Goal: Find specific page/section: Find specific page/section

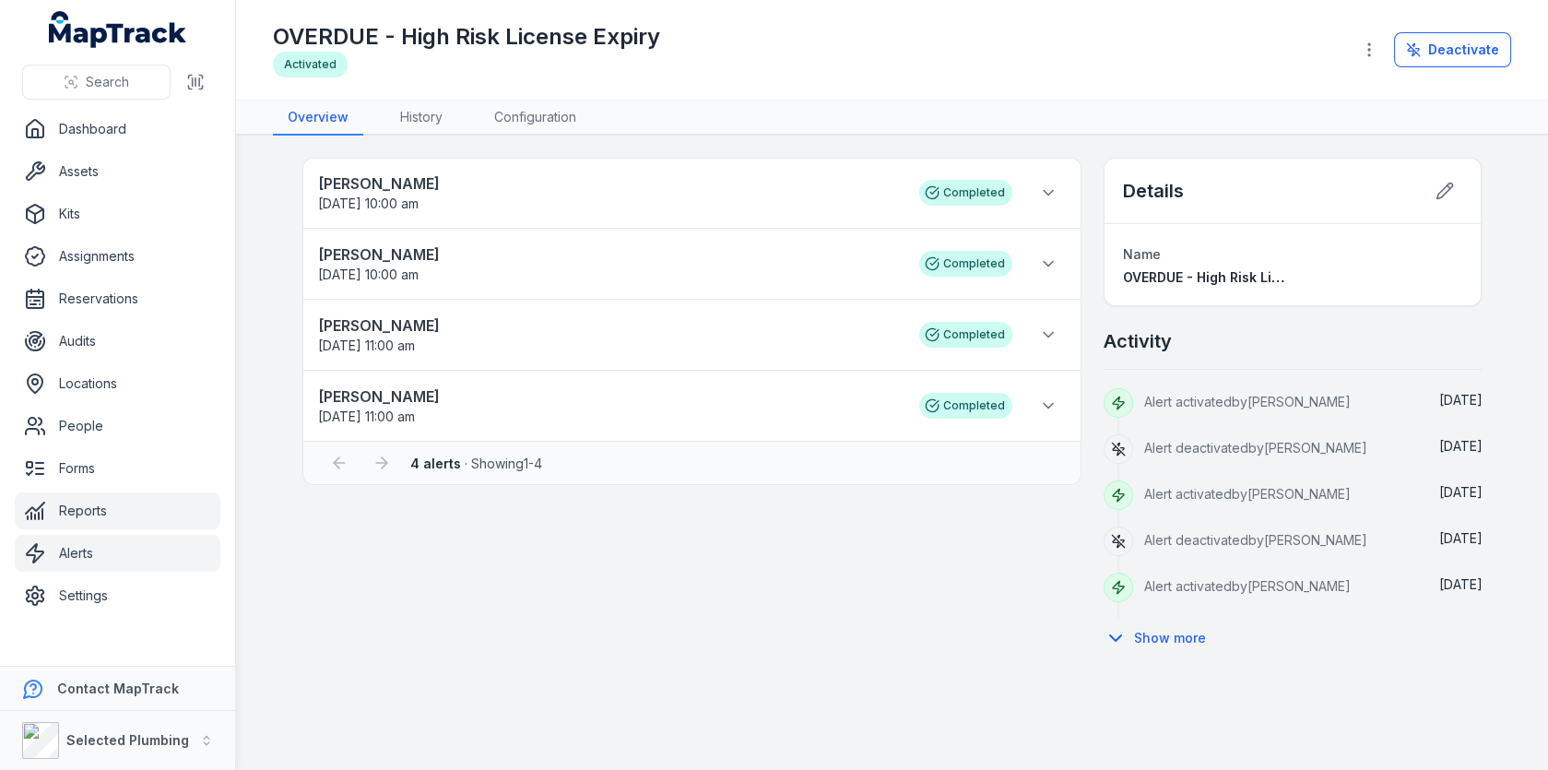
click at [100, 498] on link "Reports" at bounding box center [118, 510] width 206 height 37
click at [616, 620] on div "Robert Miller 11/08/2025 10:00 am Completed Kade Breen 04/08/2025 10:00 am Comp…" at bounding box center [691, 408] width 779 height 500
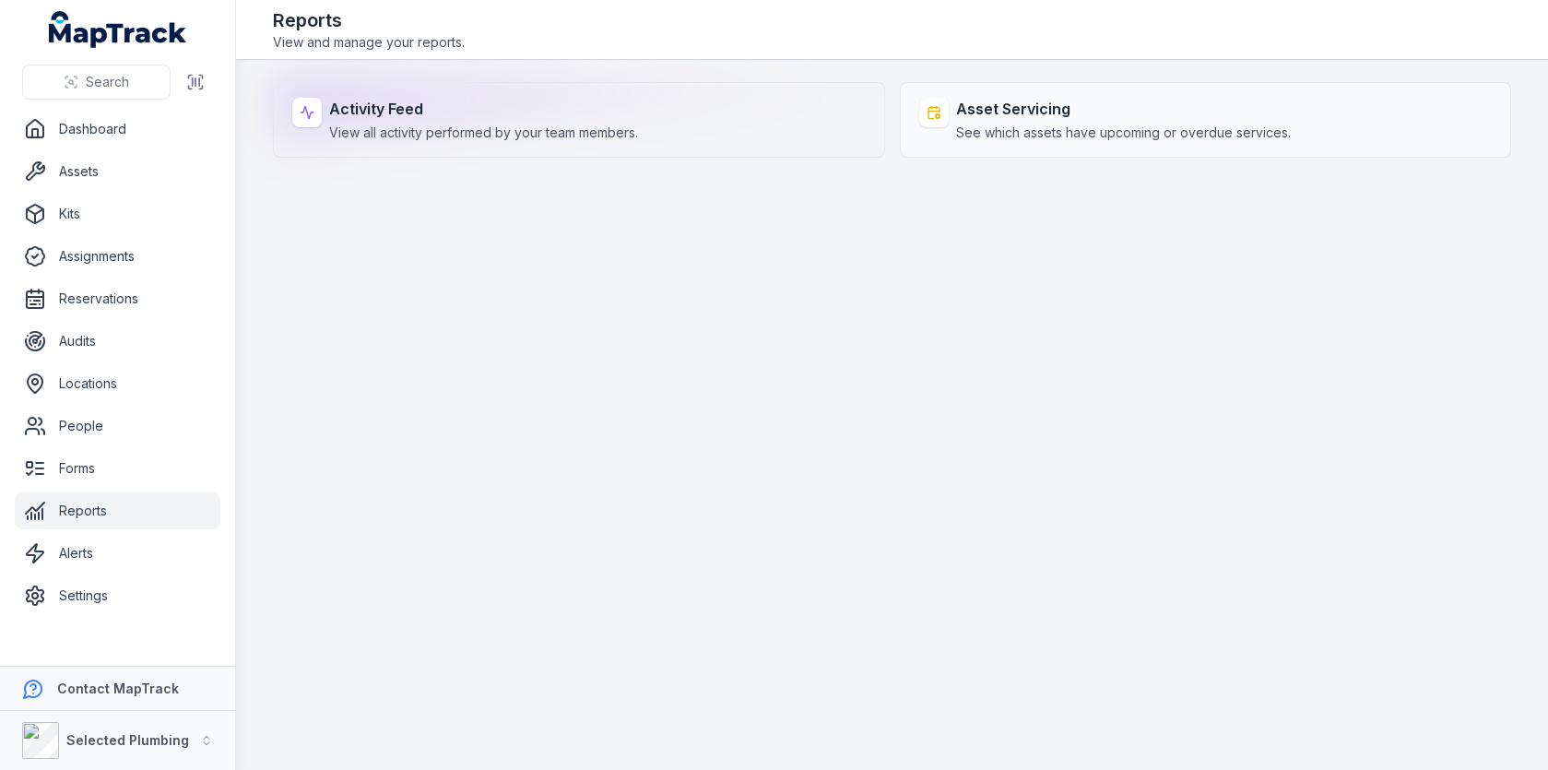
click at [415, 127] on span "View all activity performed by your team members." at bounding box center [483, 133] width 309 height 18
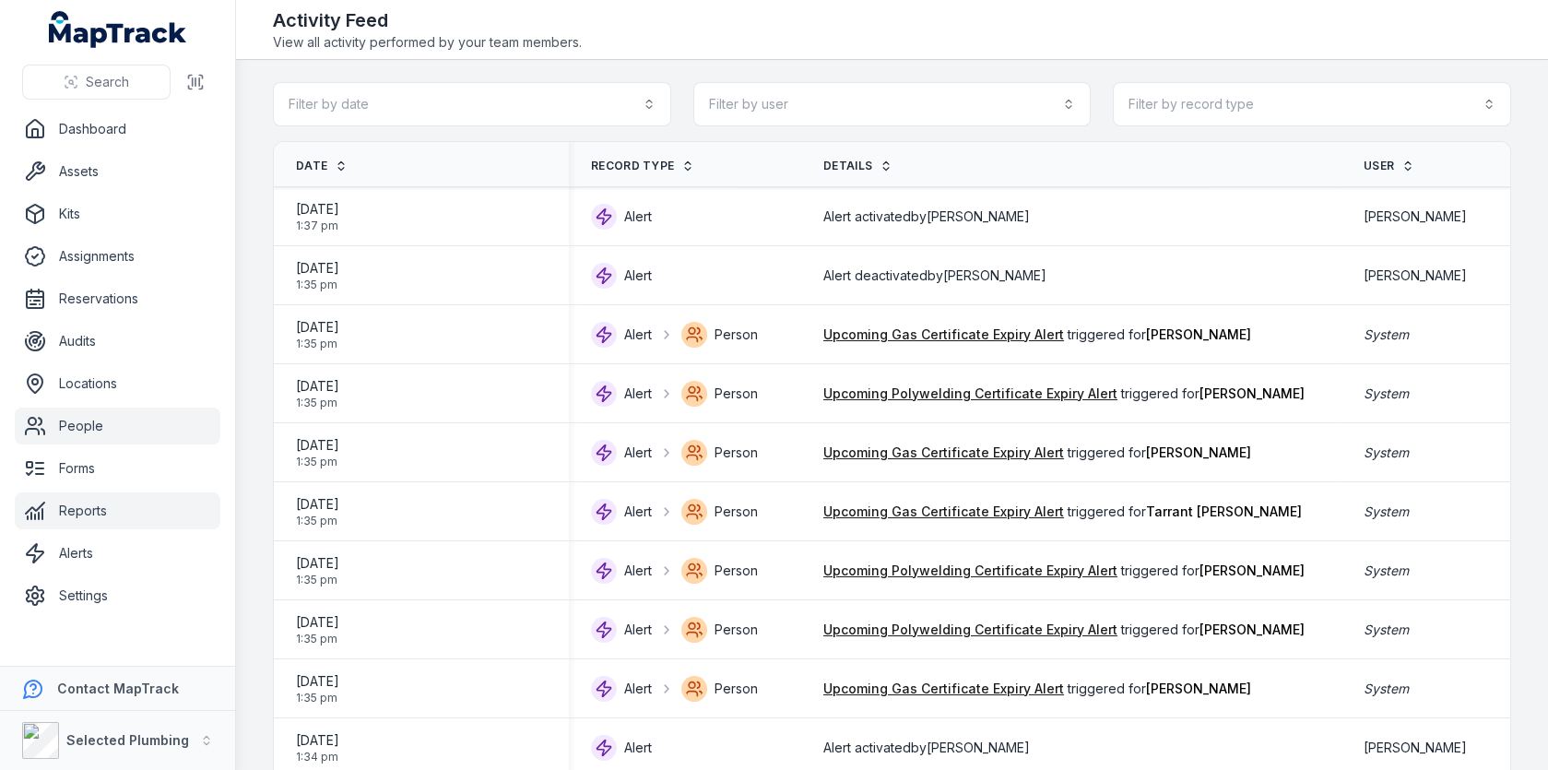
click at [96, 410] on link "People" at bounding box center [118, 425] width 206 height 37
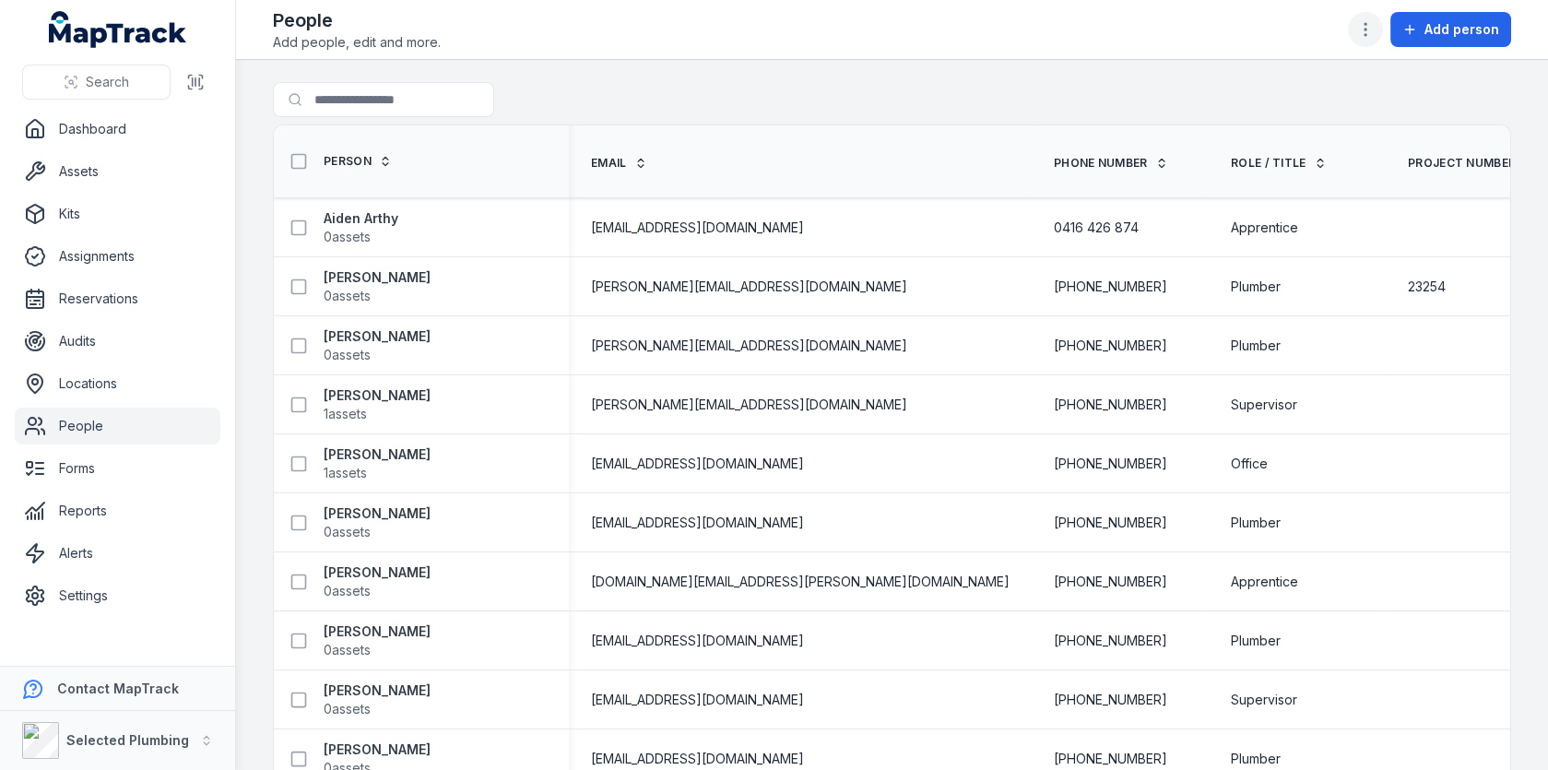
click at [1378, 21] on button "button" at bounding box center [1365, 29] width 35 height 35
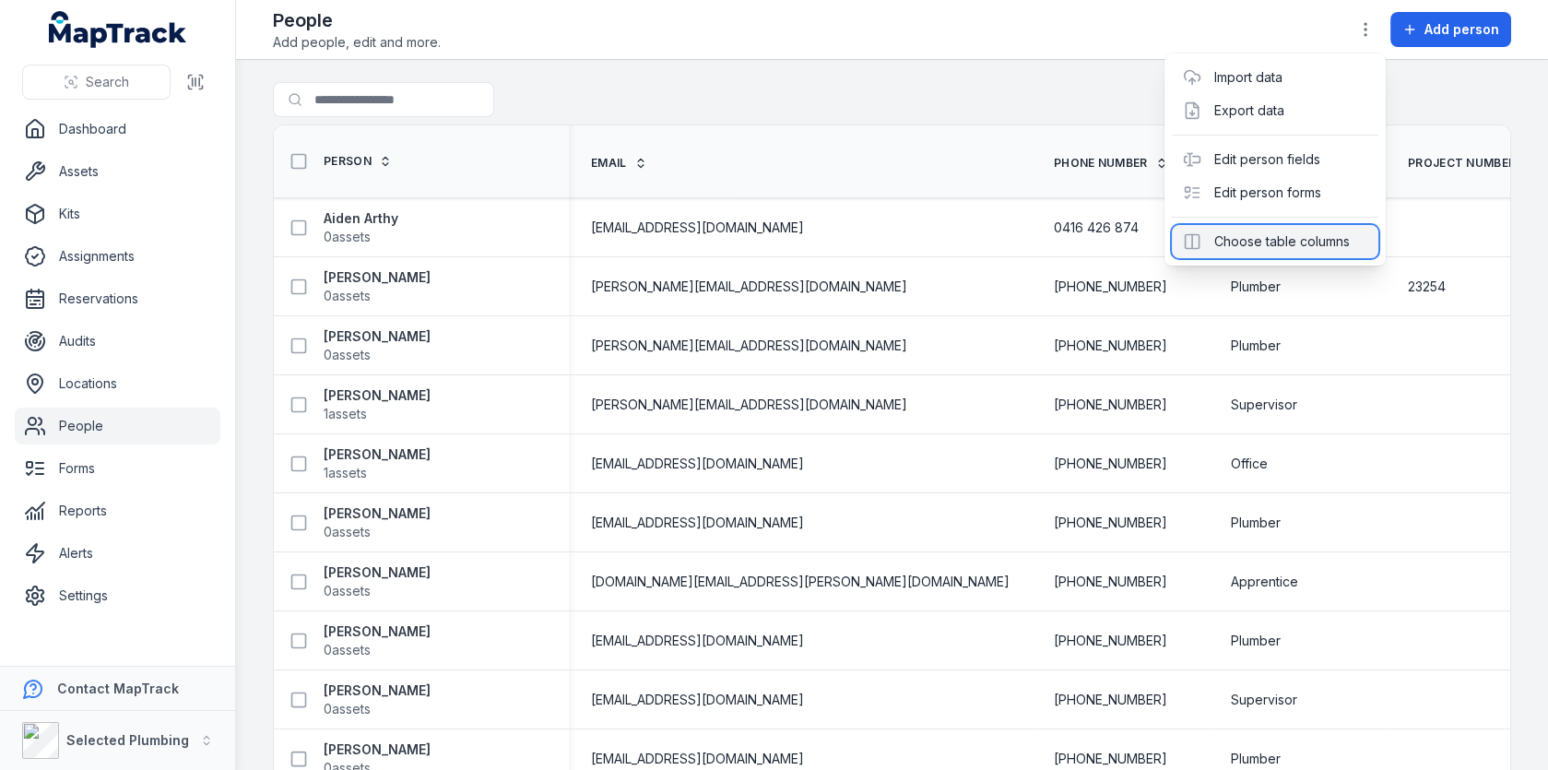
click at [1245, 232] on div "Choose table columns" at bounding box center [1275, 241] width 206 height 33
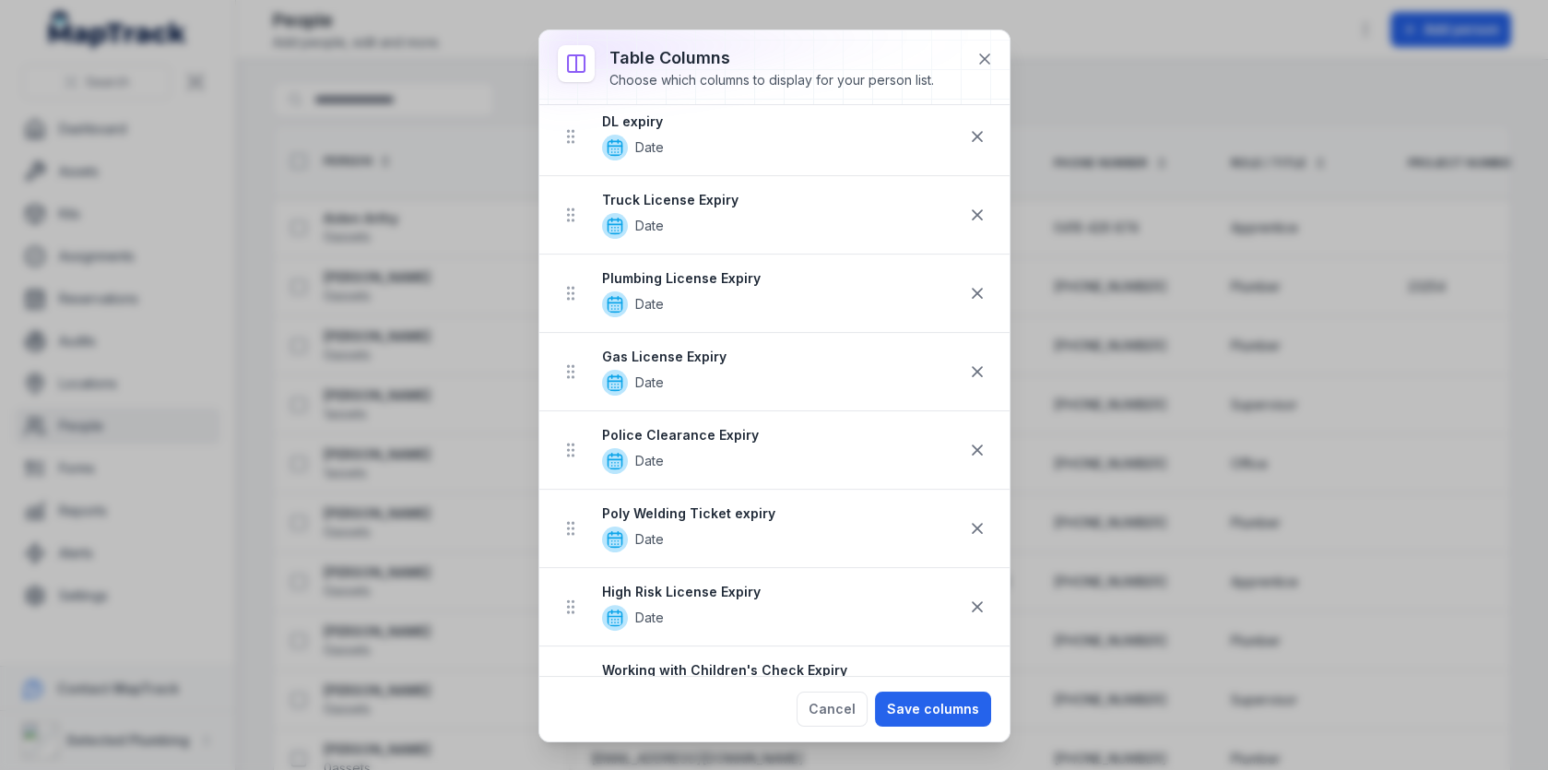
scroll to position [1292, 0]
click at [982, 51] on icon at bounding box center [984, 59] width 18 height 18
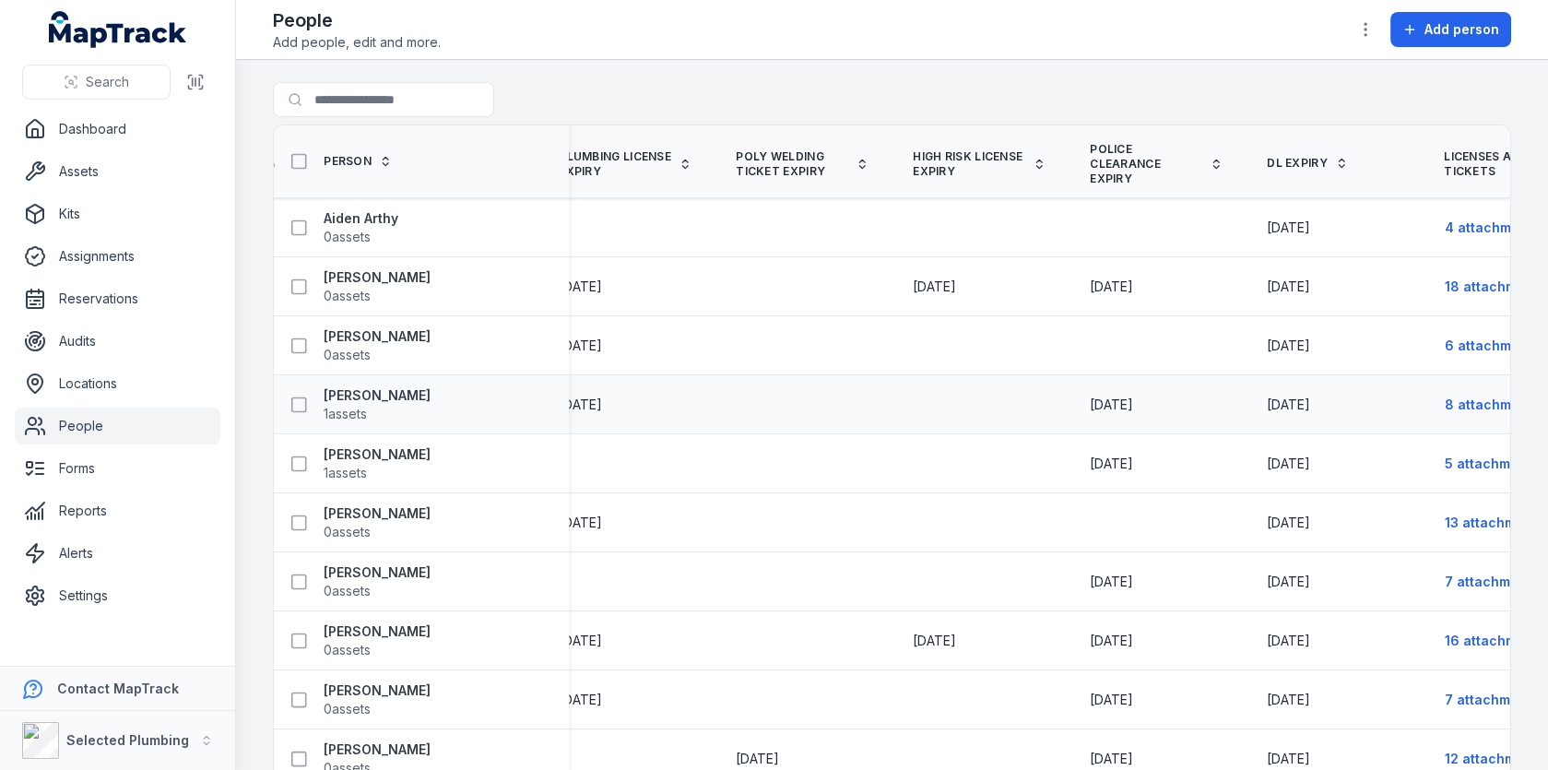
scroll to position [0, 2812]
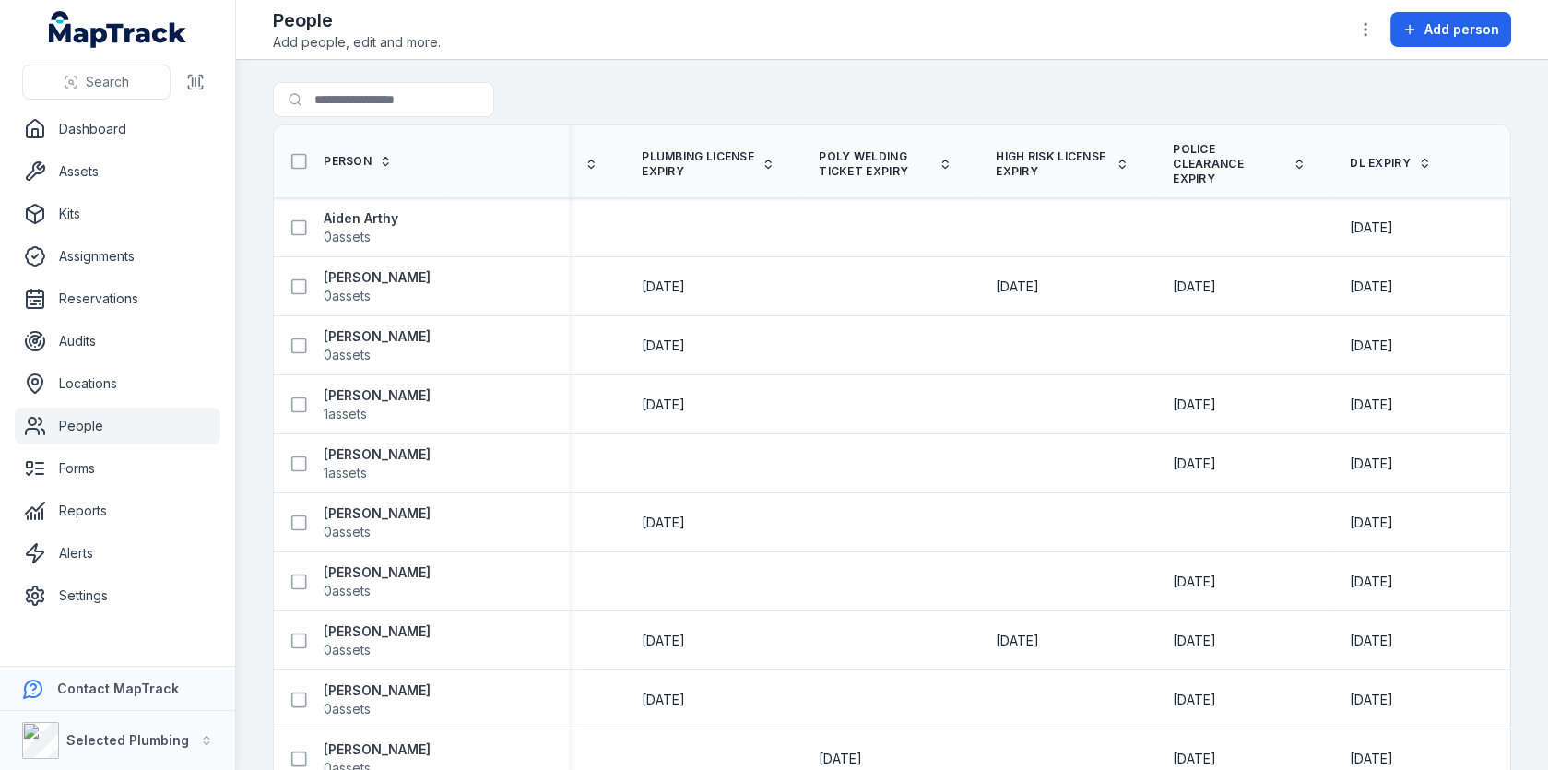
click at [1350, 159] on span "DL expiry" at bounding box center [1380, 163] width 61 height 15
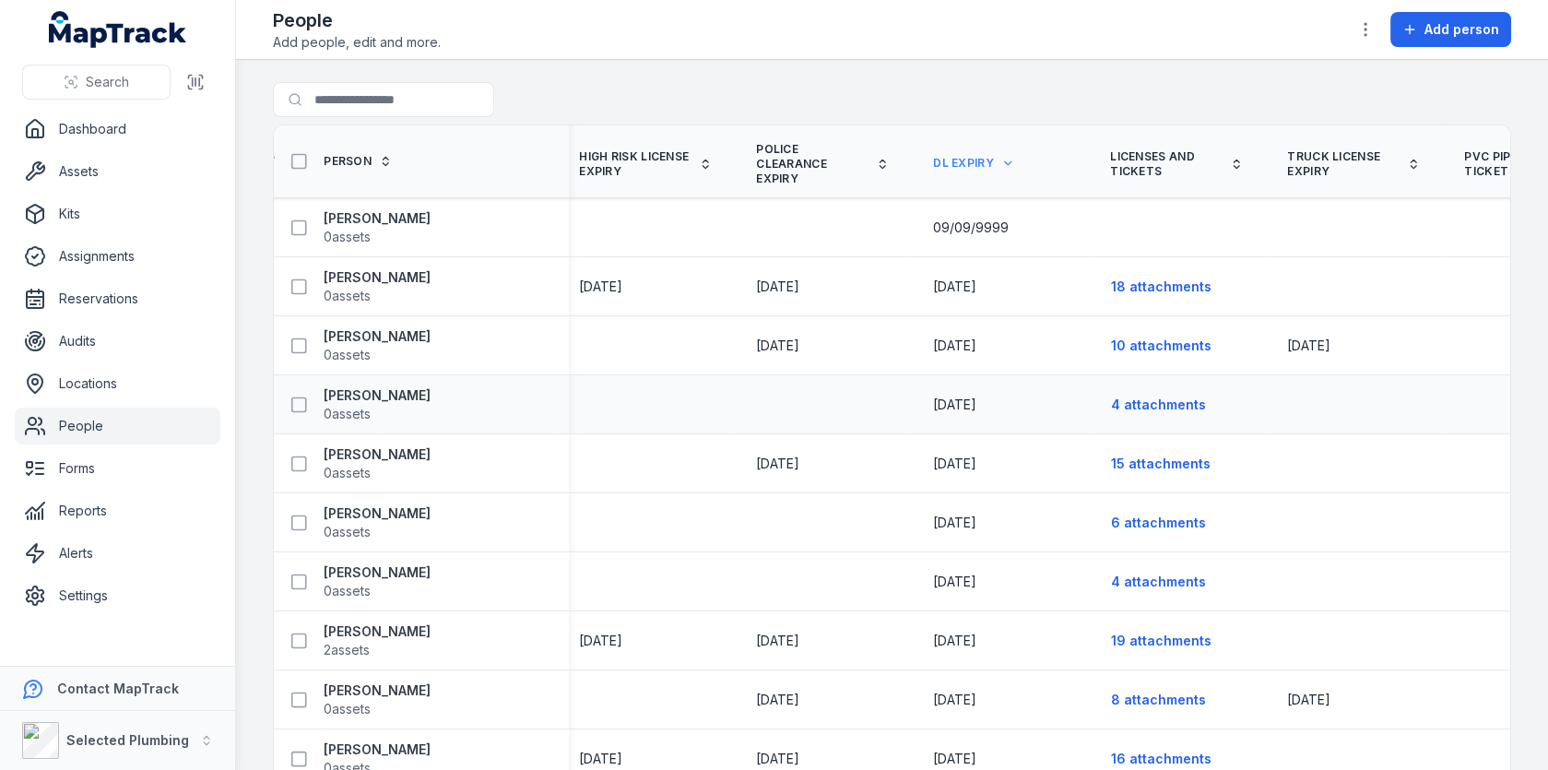
scroll to position [0, 3121]
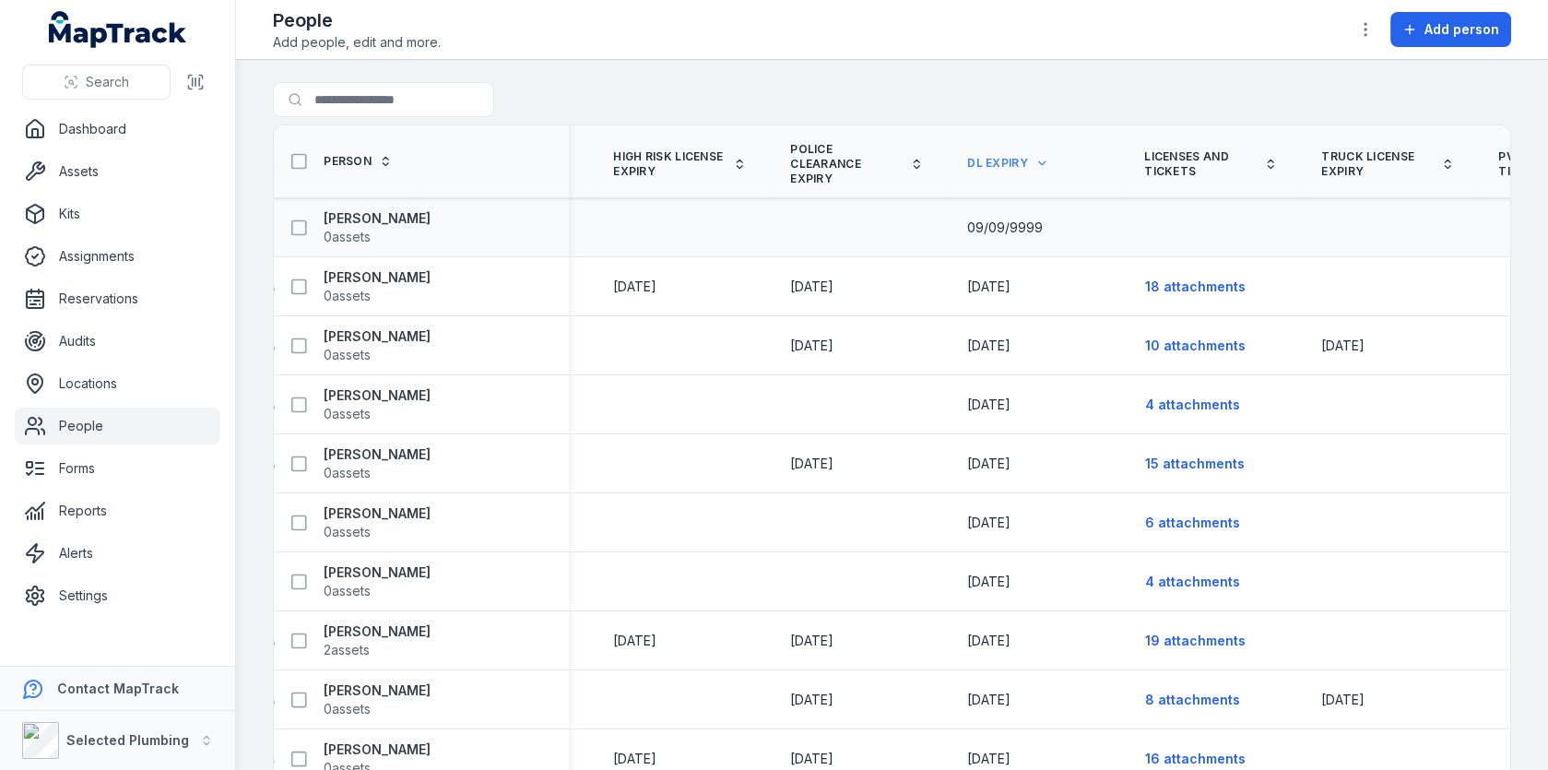
click at [967, 225] on span "09/09/9999" at bounding box center [1005, 227] width 76 height 16
click at [967, 220] on span "09/09/9999" at bounding box center [1005, 227] width 76 height 16
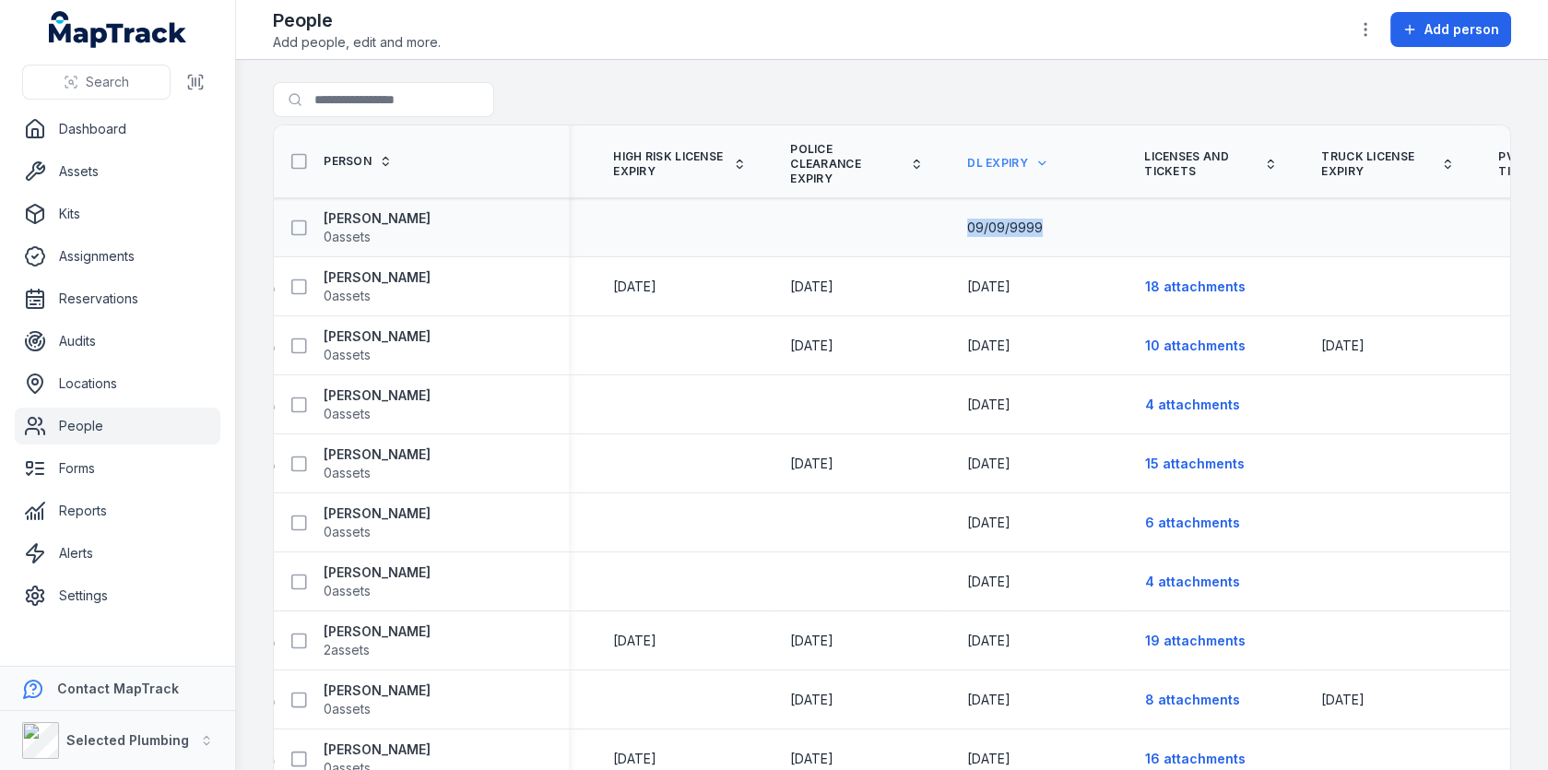
click at [967, 220] on span "09/09/9999" at bounding box center [1005, 227] width 76 height 16
click at [967, 229] on span "09/09/9999" at bounding box center [1005, 227] width 76 height 16
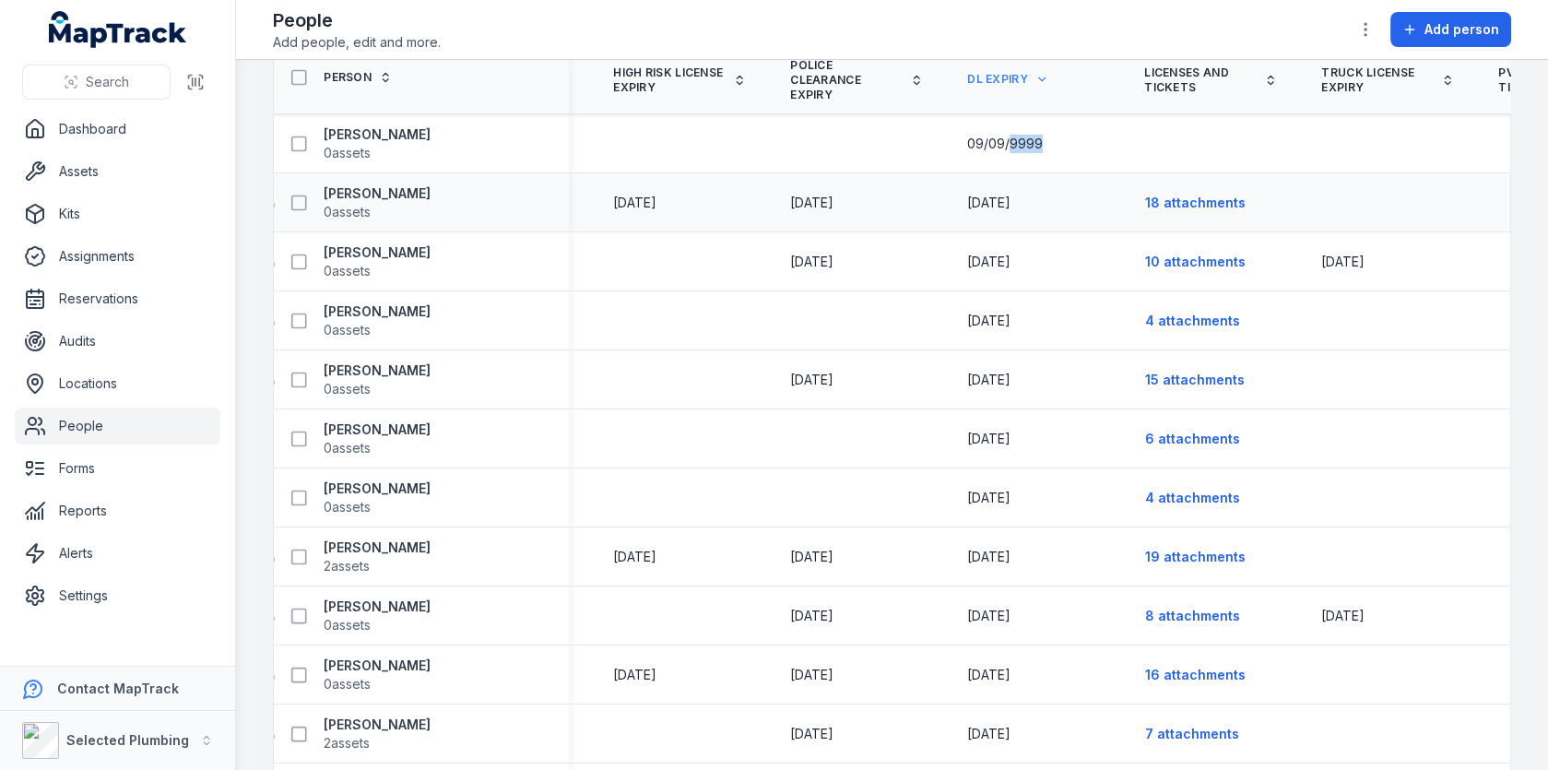
scroll to position [0, 0]
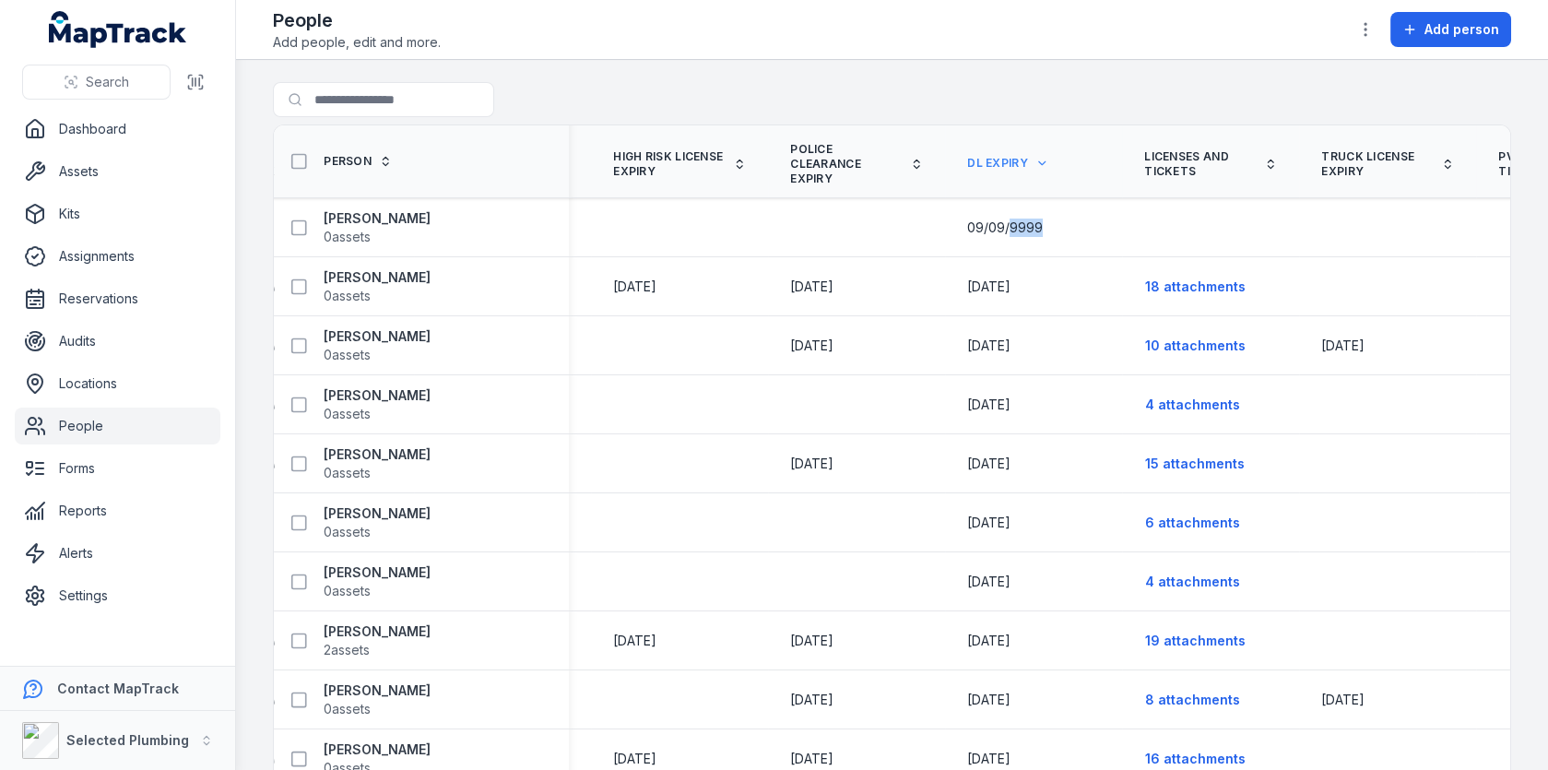
click at [967, 156] on span "DL expiry" at bounding box center [997, 163] width 61 height 15
click at [958, 125] on th "DL expiry" at bounding box center [1033, 161] width 177 height 73
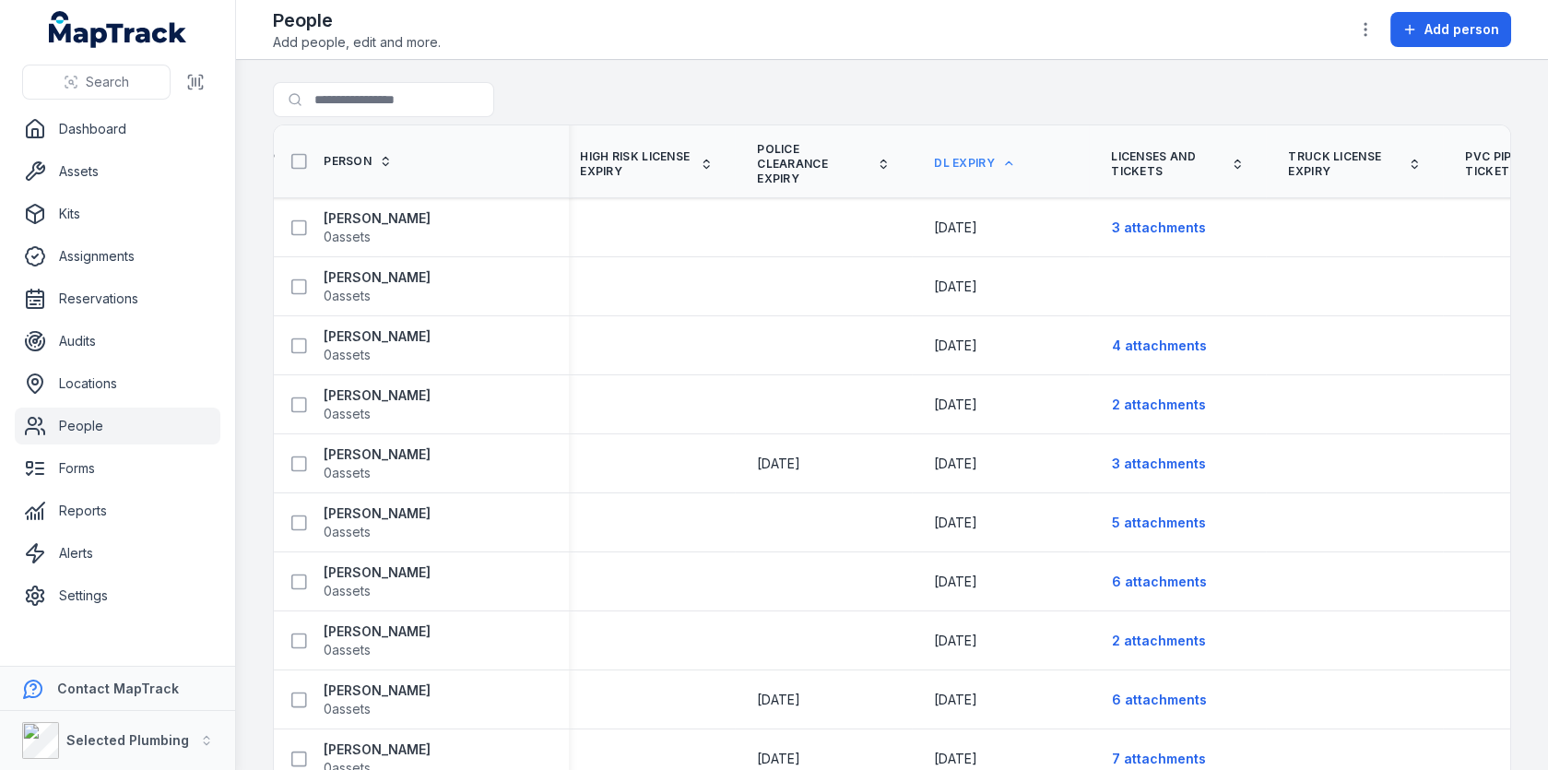
scroll to position [0, 3213]
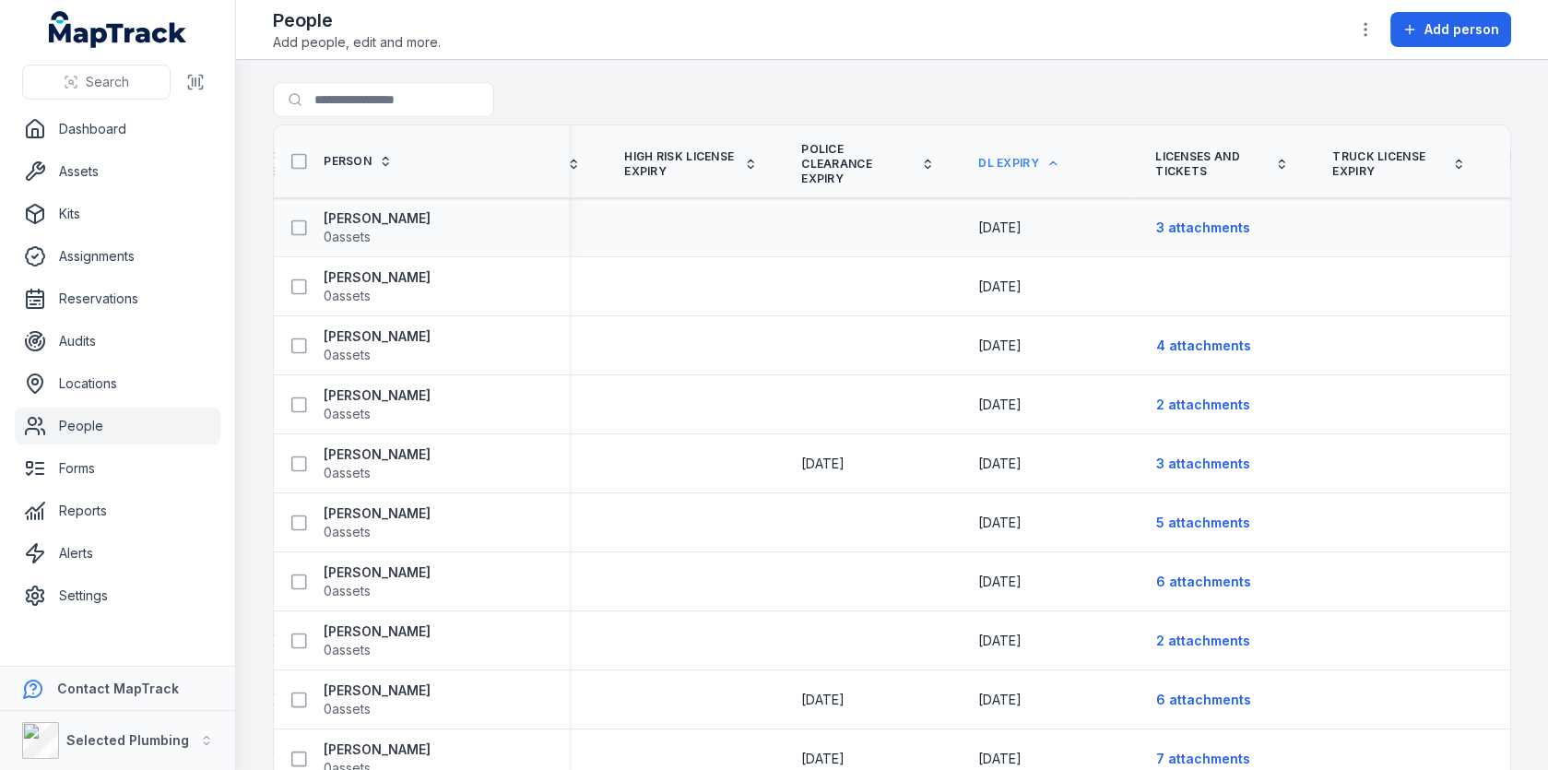
click at [978, 225] on span "[DATE]" at bounding box center [999, 227] width 43 height 16
click at [978, 225] on span "01/11/1111" at bounding box center [999, 227] width 43 height 16
click at [978, 278] on span "11/11/1111" at bounding box center [999, 286] width 43 height 16
click at [978, 347] on span "02/12/2023" at bounding box center [999, 345] width 43 height 16
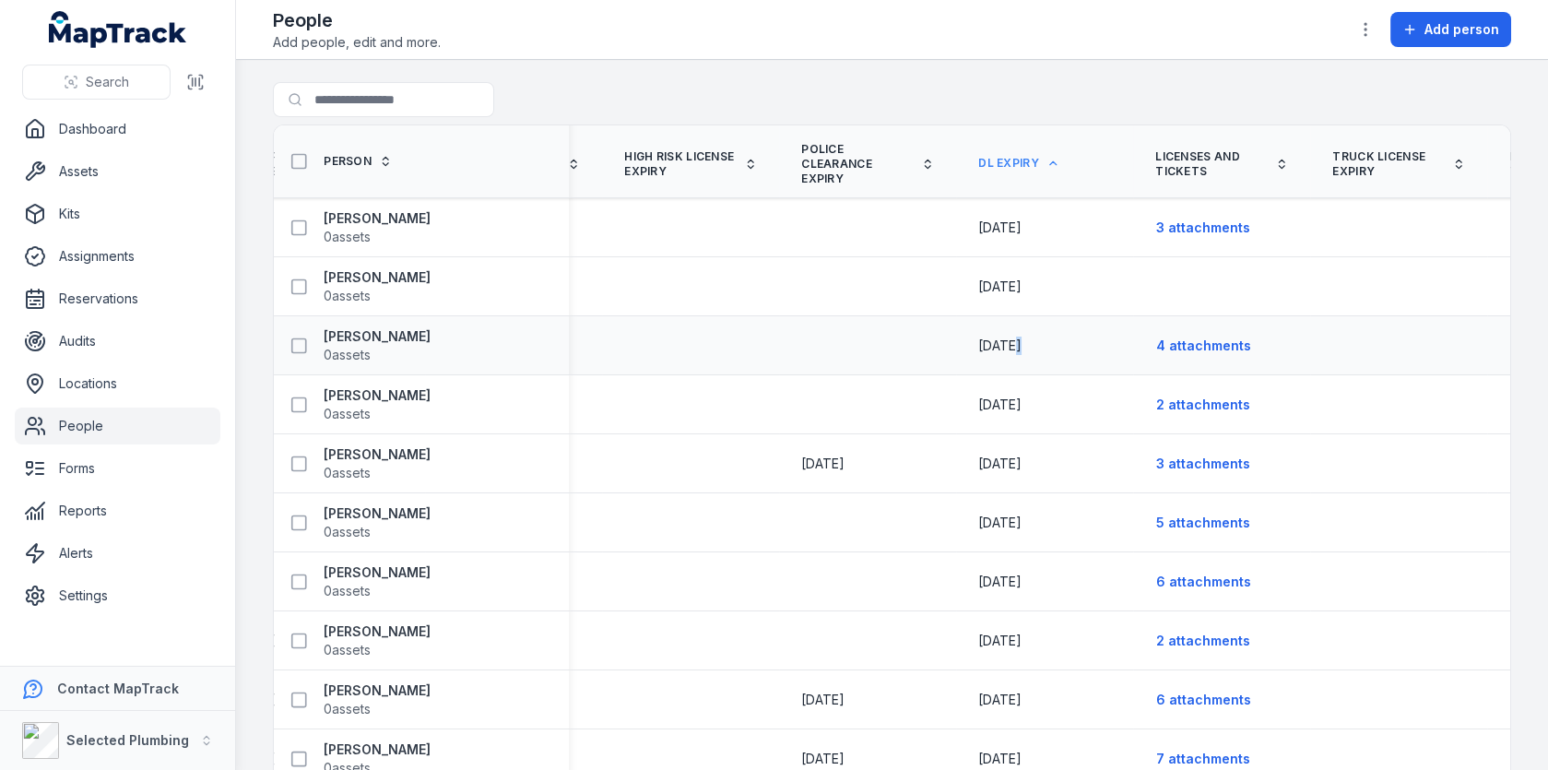
click at [978, 347] on span "02/12/2023" at bounding box center [999, 345] width 43 height 16
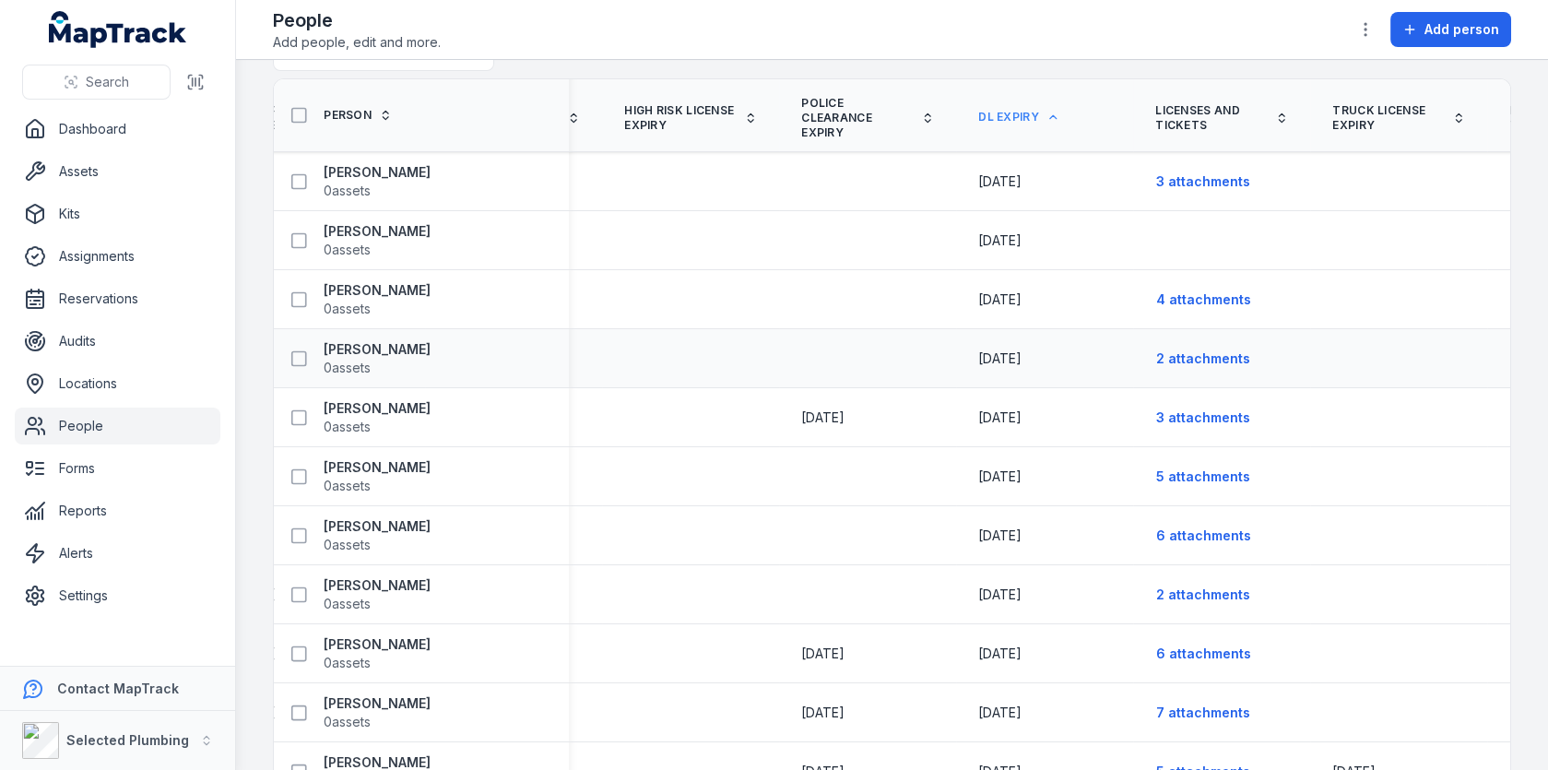
click at [978, 352] on span "01/01/2025" at bounding box center [999, 358] width 43 height 16
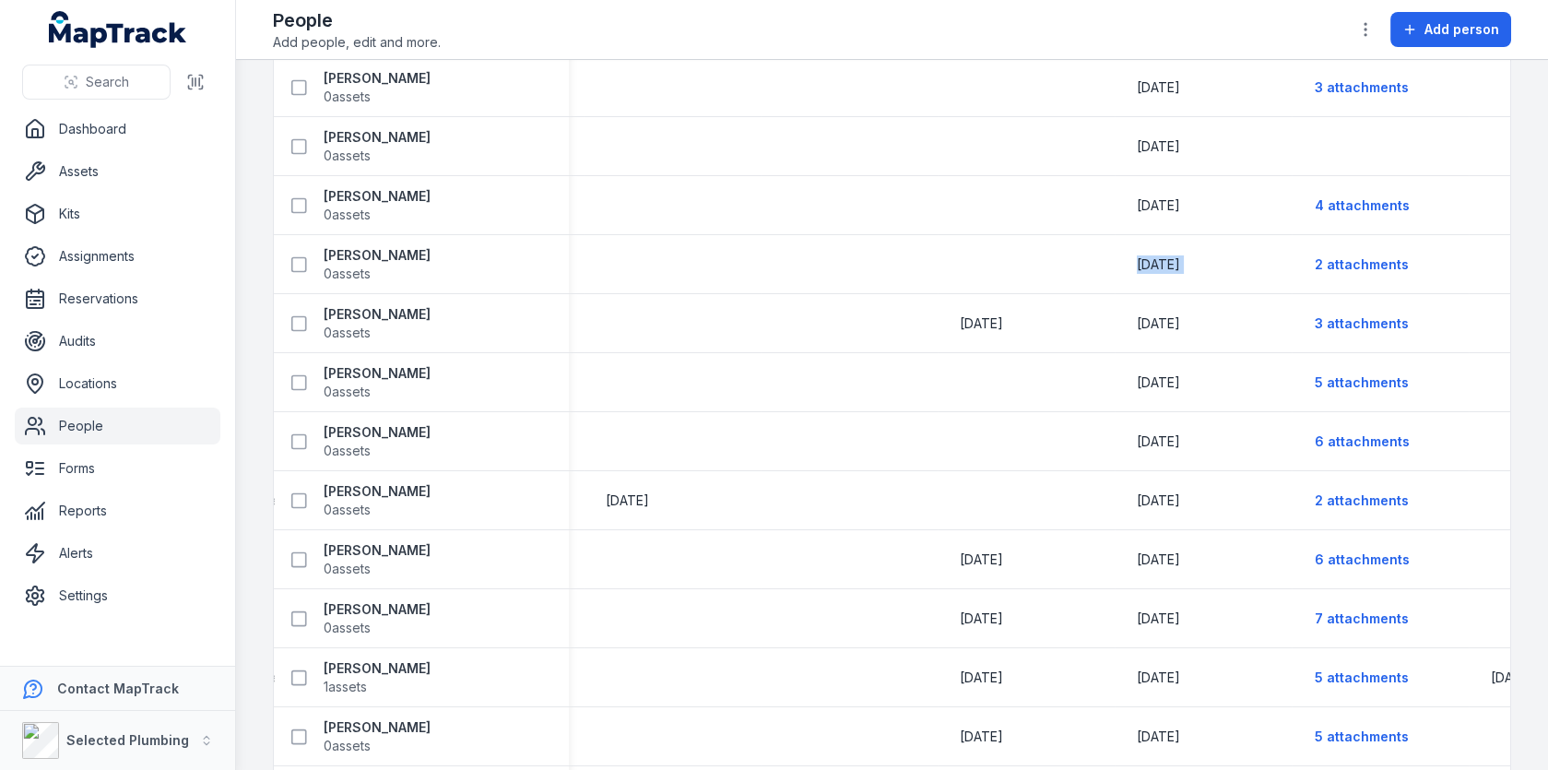
scroll to position [0, 0]
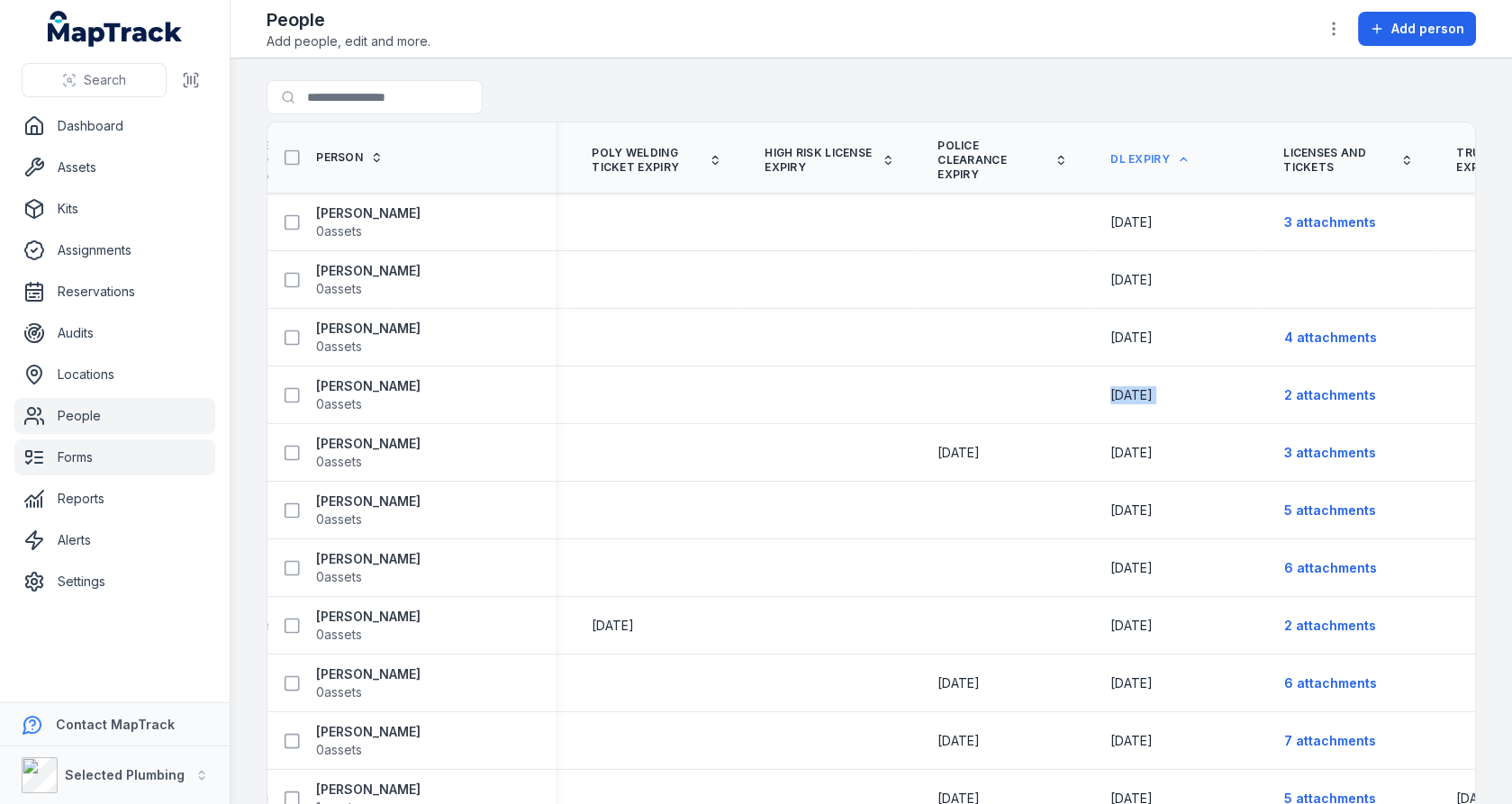
click at [123, 444] on link "Forms" at bounding box center [115, 457] width 201 height 36
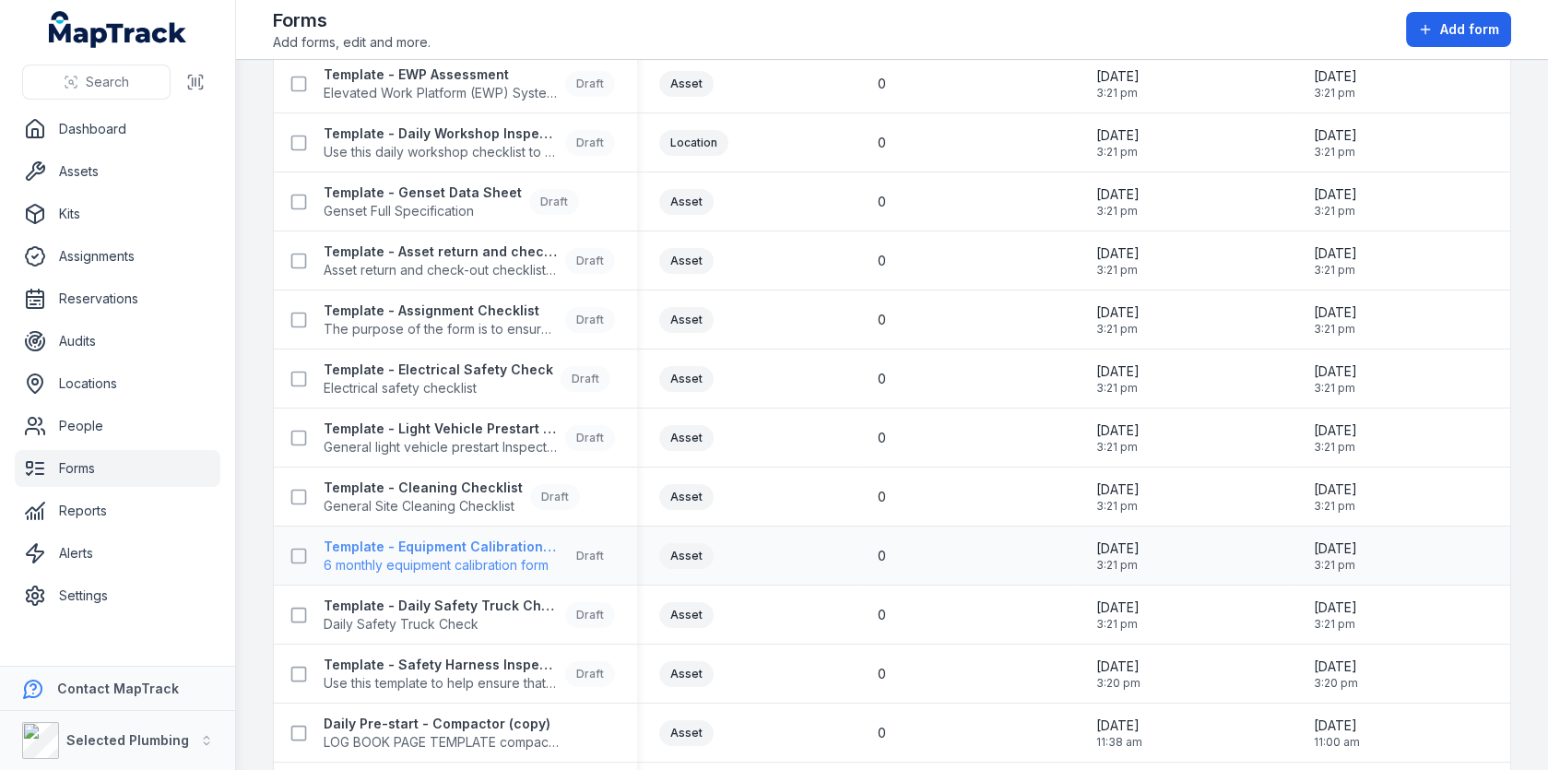
scroll to position [713, 0]
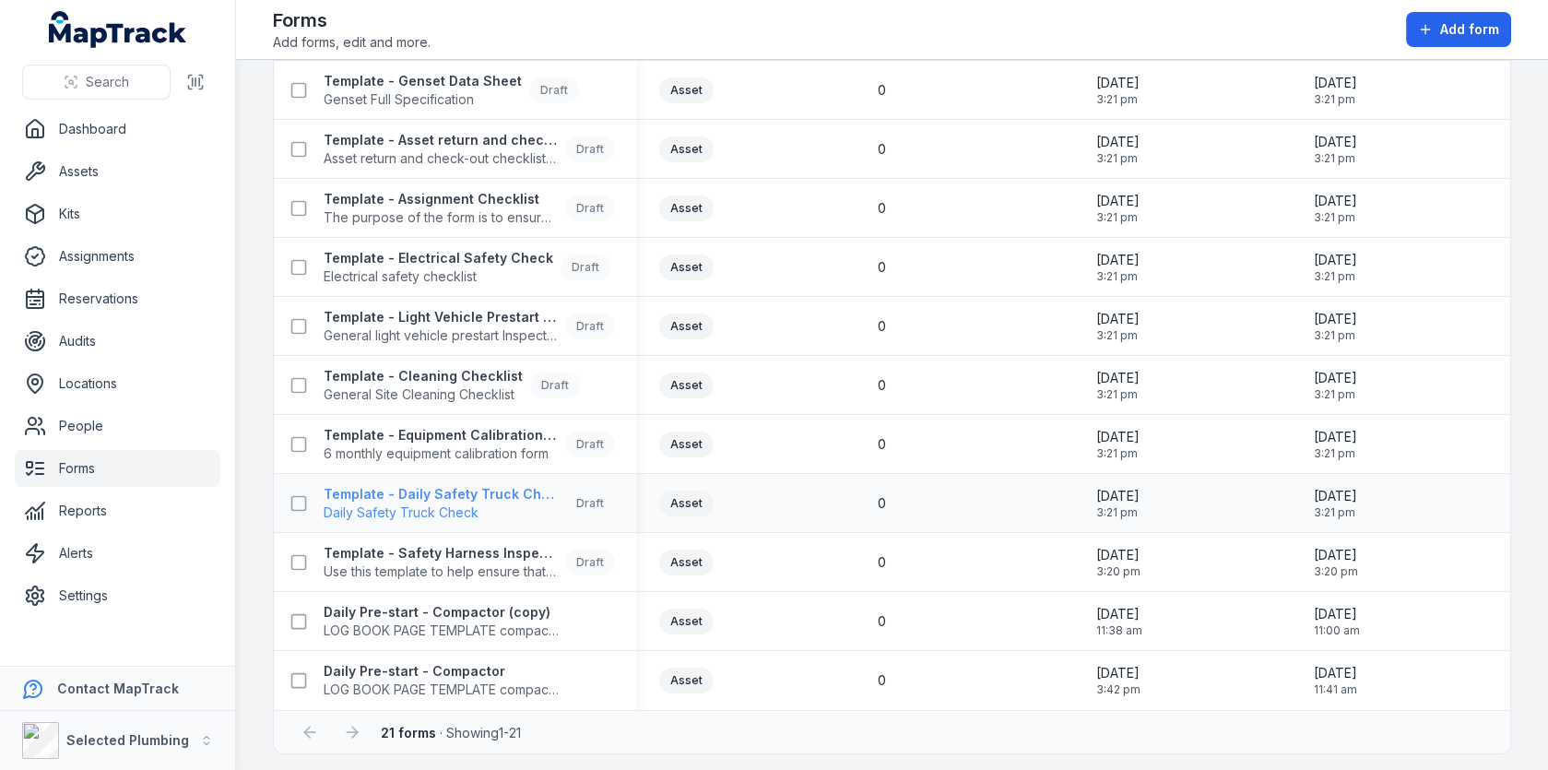
click at [480, 495] on strong "Template - Daily Safety Truck Check" at bounding box center [441, 494] width 234 height 18
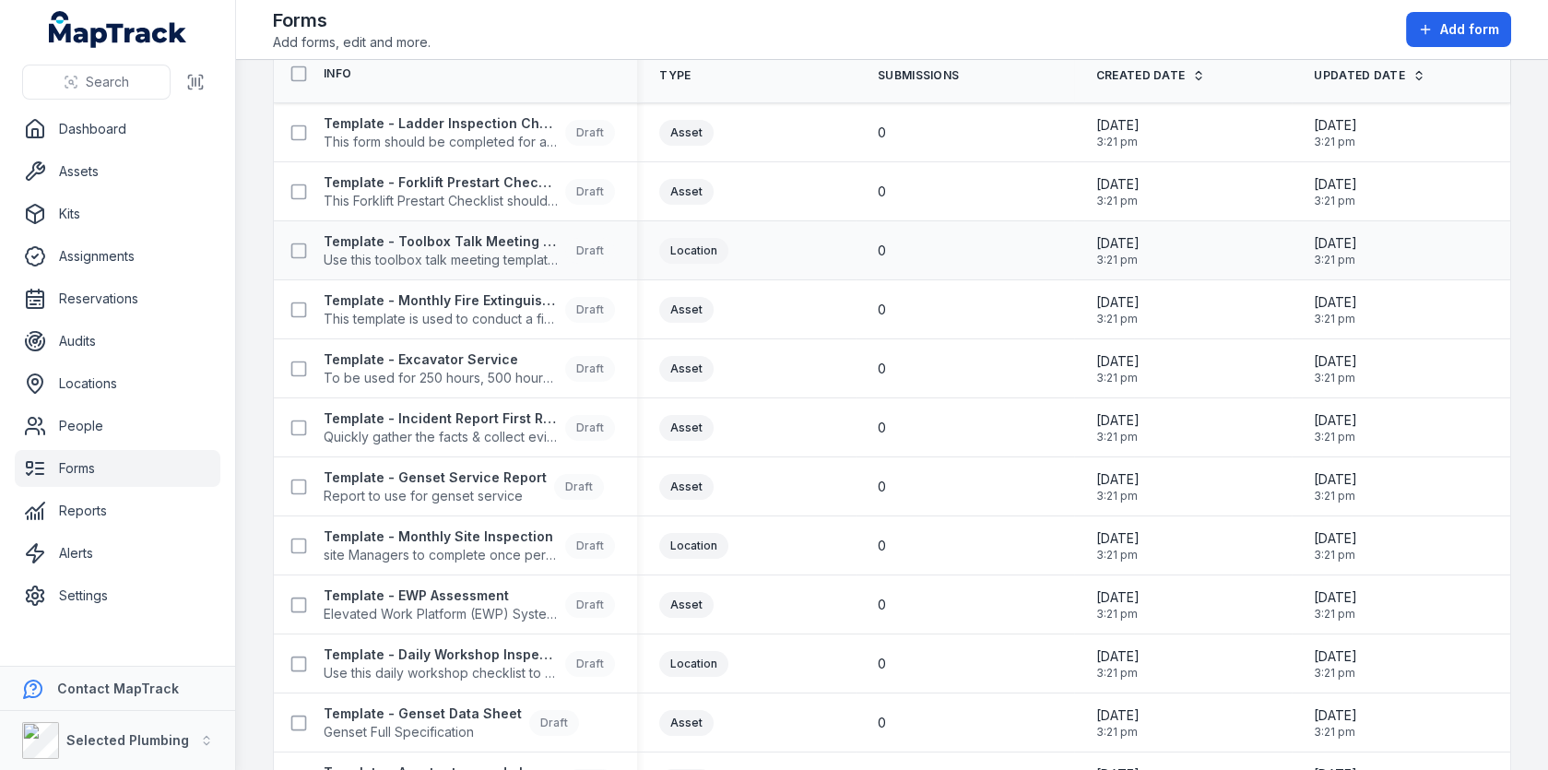
scroll to position [88, 0]
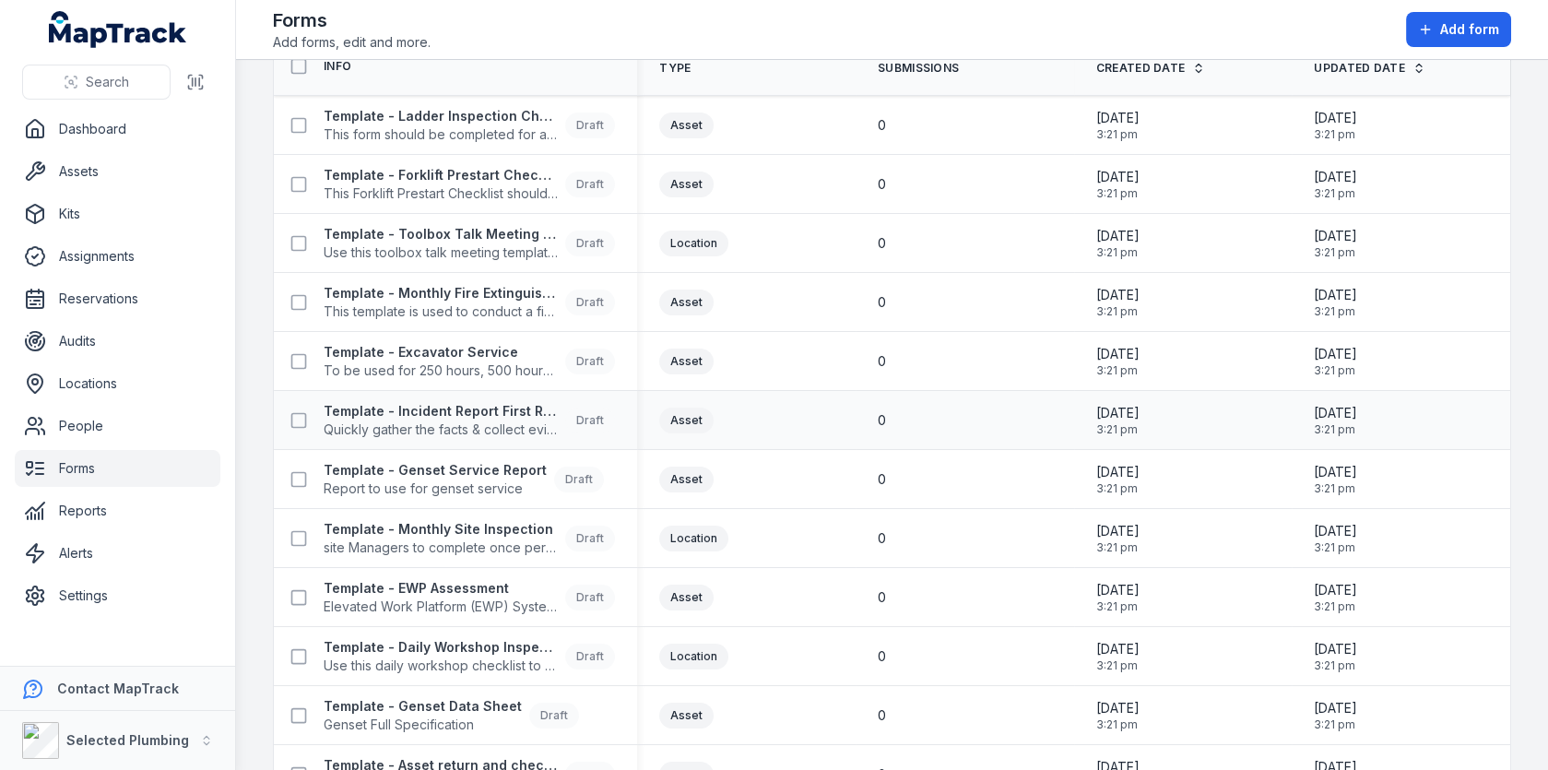
click at [774, 430] on div "Asset" at bounding box center [746, 420] width 218 height 41
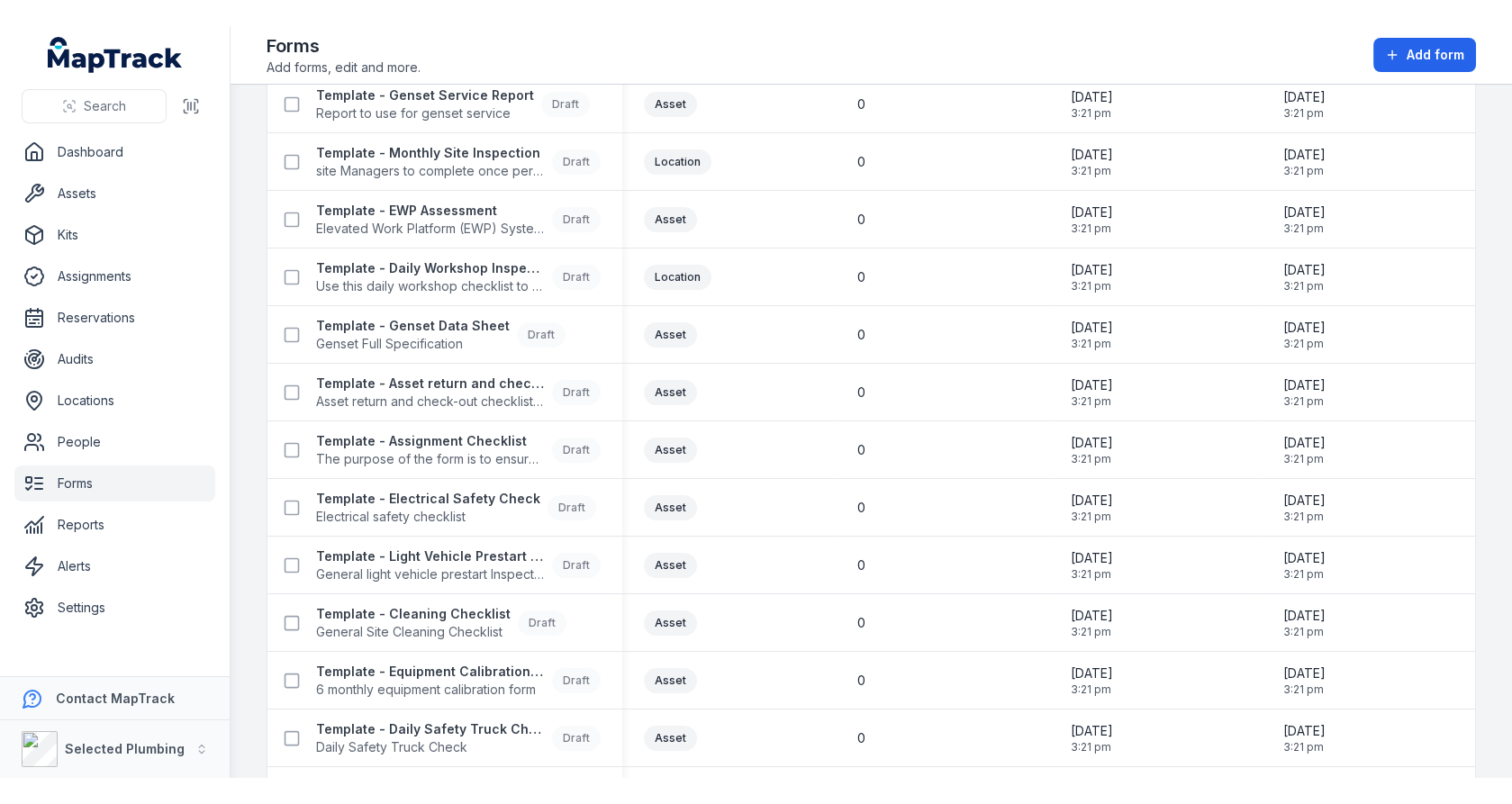
scroll to position [546, 0]
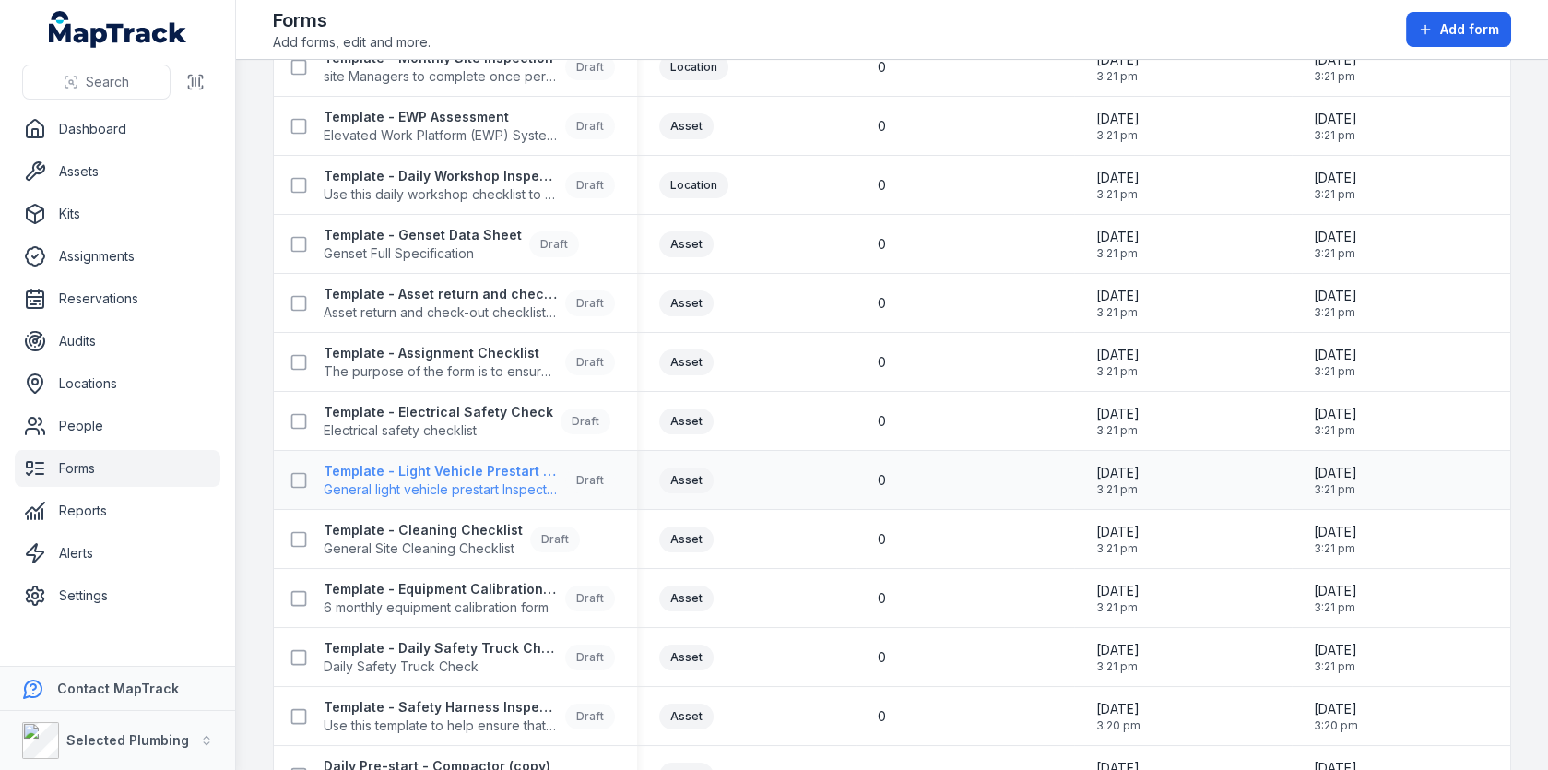
click at [464, 463] on strong "Template - Light Vehicle Prestart Inspection" at bounding box center [441, 471] width 234 height 18
click at [736, 460] on div "Asset" at bounding box center [746, 480] width 218 height 41
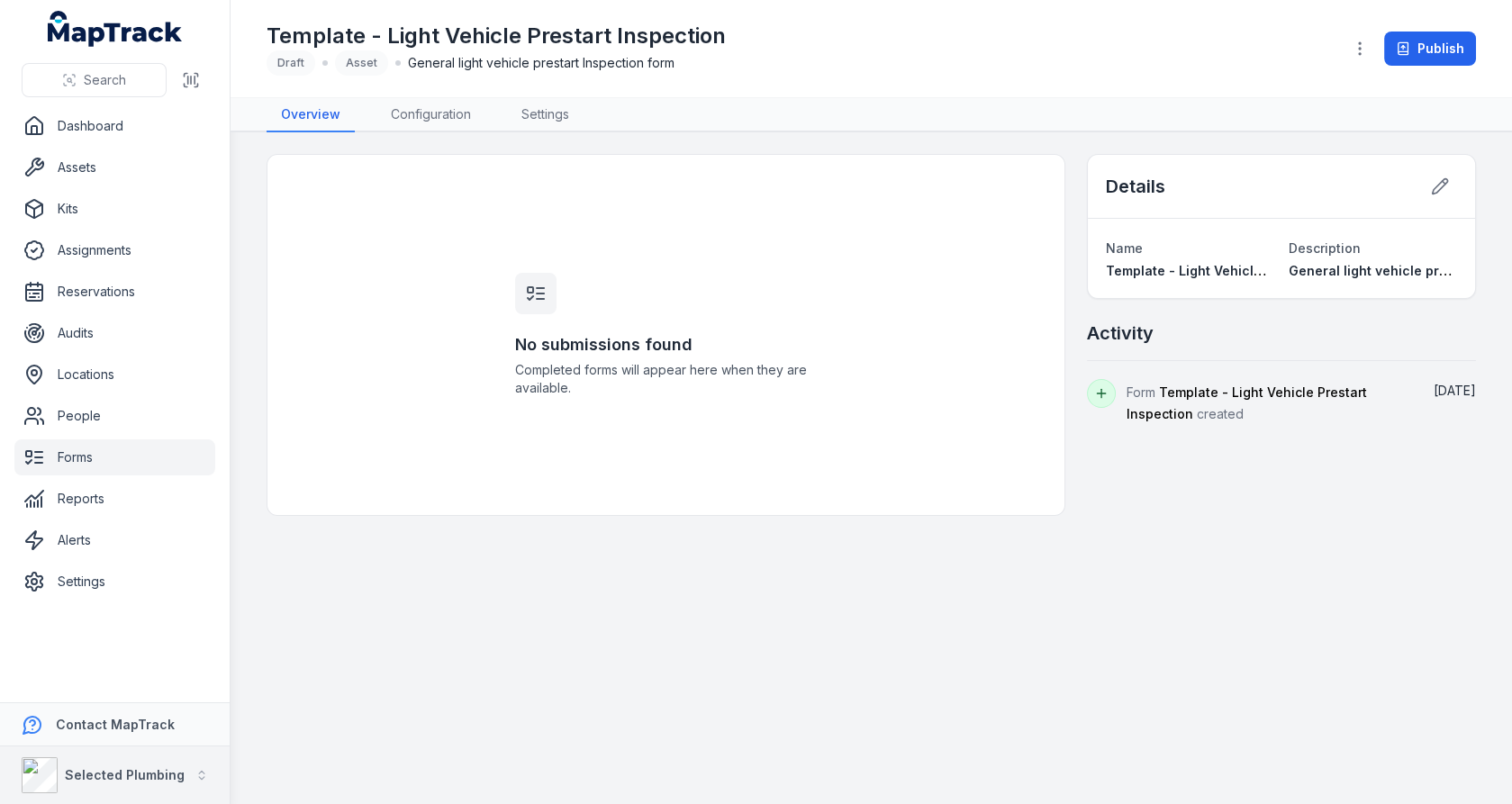
click at [161, 751] on button "Selected Plumbing" at bounding box center [114, 775] width 230 height 58
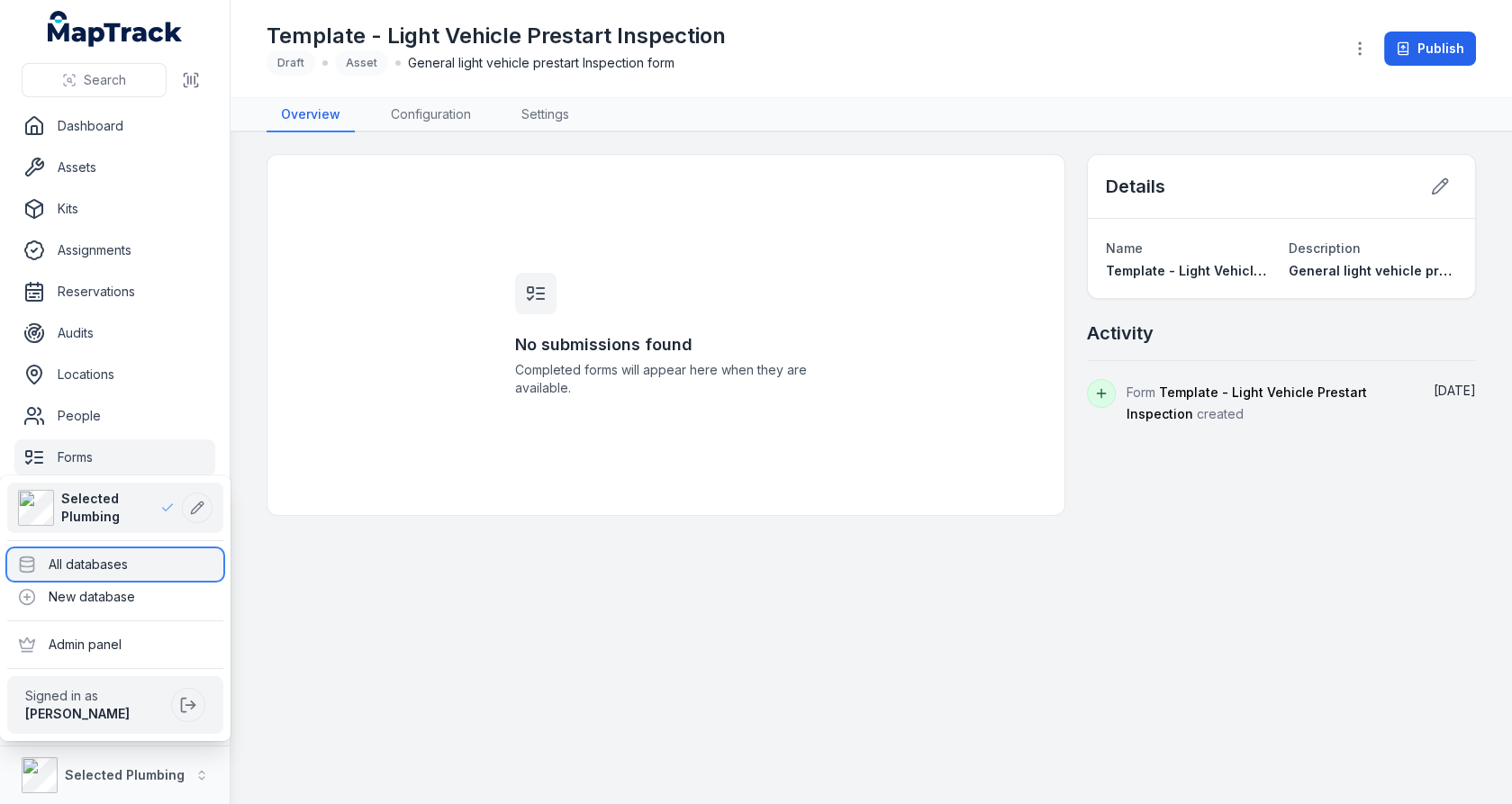
click at [186, 561] on div "All databases" at bounding box center [114, 564] width 216 height 32
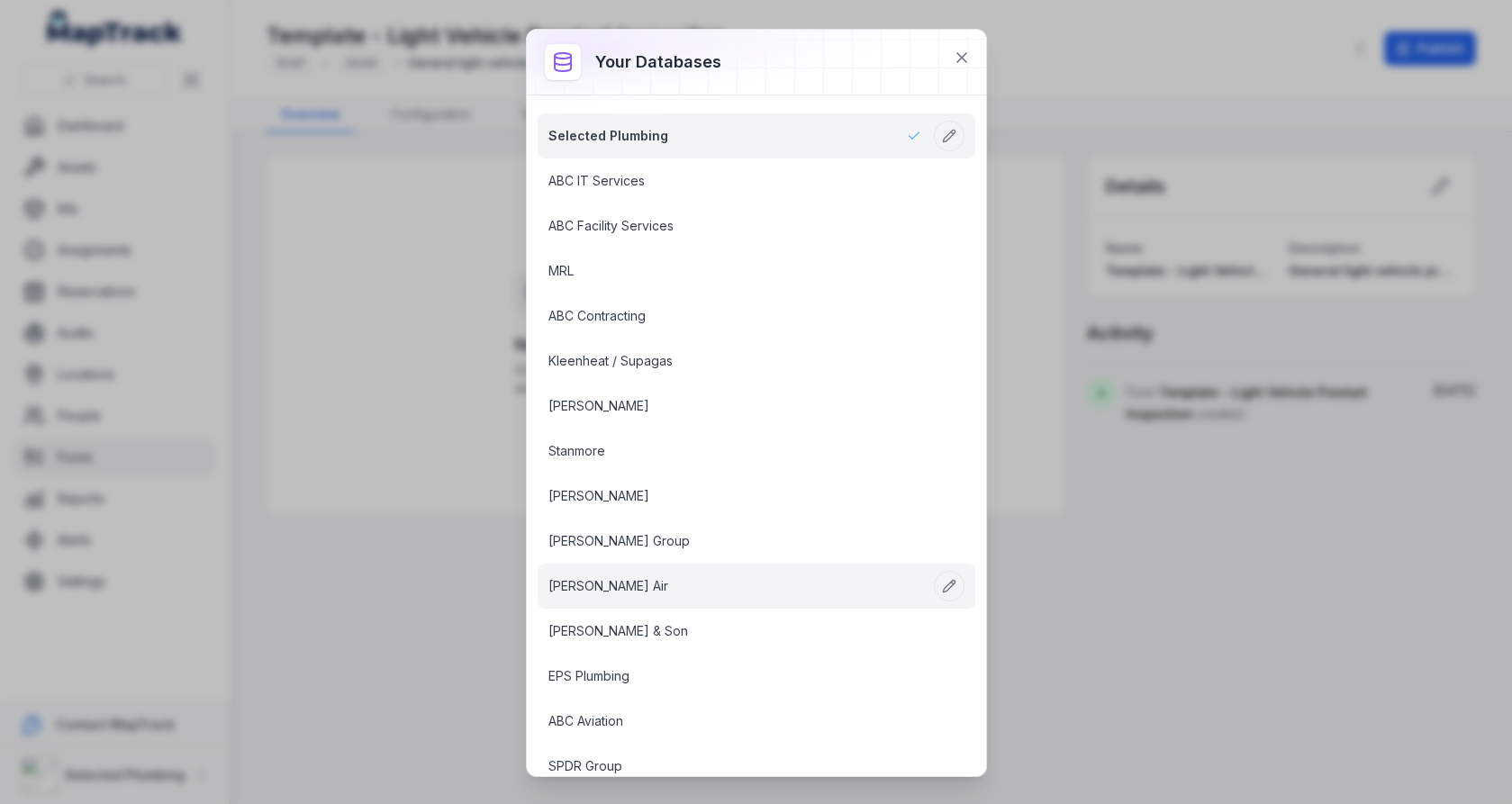
click at [689, 577] on link "Ellis Air" at bounding box center [735, 586] width 373 height 18
